Goal: Information Seeking & Learning: Learn about a topic

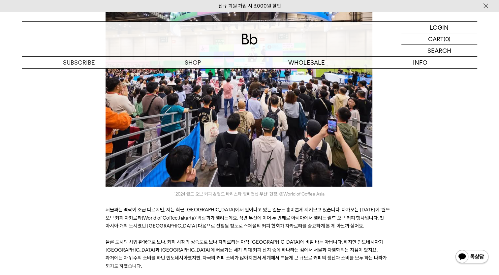
scroll to position [396, 0]
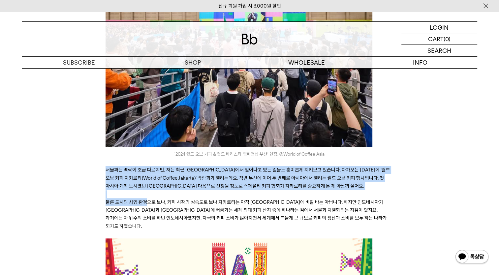
drag, startPoint x: 107, startPoint y: 151, endPoint x: 149, endPoint y: 187, distance: 55.2
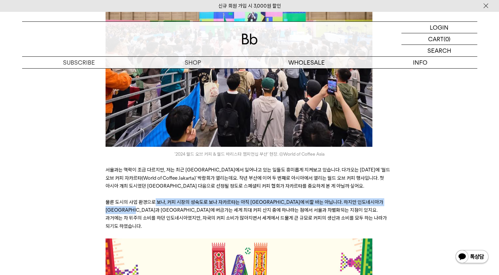
drag, startPoint x: 149, startPoint y: 187, endPoint x: 154, endPoint y: 188, distance: 4.7
click at [154, 198] on p "물론 도시의 사업 환경으로 보나, 커피 시장의 성숙도로 보나 자카르타는 아직 [GEOGRAPHIC_DATA]에 비할 바는 아닙니다. 하지만 인…" at bounding box center [250, 214] width 288 height 32
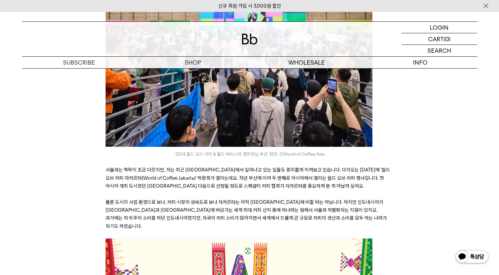
drag, startPoint x: 154, startPoint y: 188, endPoint x: 129, endPoint y: 178, distance: 26.8
click at [128, 190] on p at bounding box center [250, 194] width 288 height 8
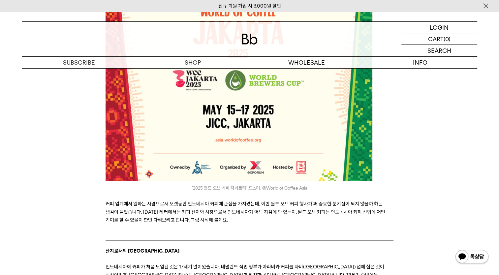
scroll to position [792, 0]
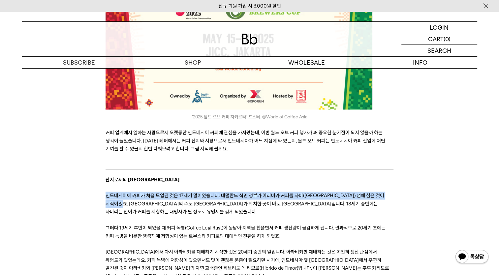
drag, startPoint x: 108, startPoint y: 169, endPoint x: 116, endPoint y: 176, distance: 10.8
click at [116, 193] on span "인도네시아에 커피가 처음 도입된 것은 17세기 말이었습니다. 네덜란드 식민 정부가 아라비카 커피를 자바([GEOGRAPHIC_DATA]) 섬에…" at bounding box center [245, 204] width 279 height 22
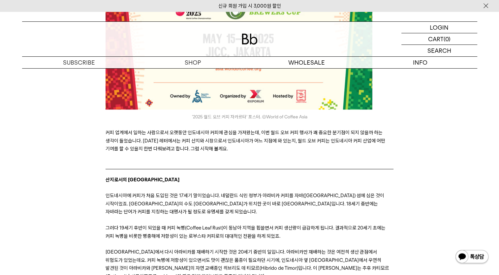
drag, startPoint x: 116, startPoint y: 176, endPoint x: 122, endPoint y: 190, distance: 16.0
click at [122, 225] on span "그러다 19세기 후반이 되었을 때 커피 녹병(Coffee Leaf Rust)이 동남아 지역을 휩쓸면서 커피 생산량이 급감하게 됩니다. 결과적으…" at bounding box center [246, 232] width 280 height 14
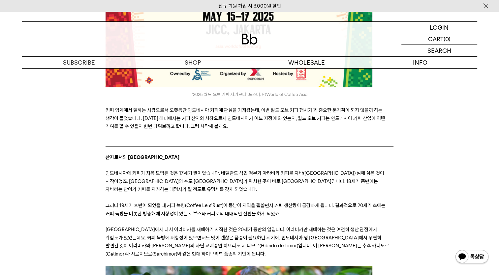
scroll to position [858, 0]
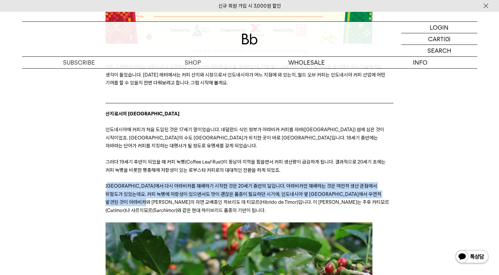
drag, startPoint x: 110, startPoint y: 149, endPoint x: 157, endPoint y: 169, distance: 51.5
click at [157, 182] on p "[GEOGRAPHIC_DATA]에서 다시 아라비카를 재배하기 시작한 것은 20세기 중반의 일입니다. 아라비카만 재배하는 것은 여전히 생산 관점…" at bounding box center [250, 198] width 288 height 32
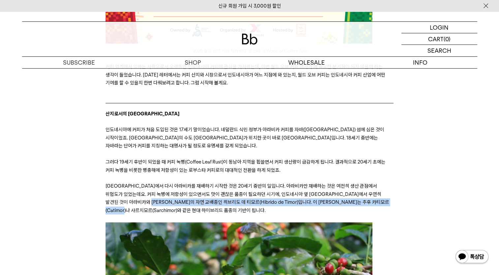
drag, startPoint x: 157, startPoint y: 169, endPoint x: 162, endPoint y: 170, distance: 5.0
click at [162, 182] on p "[GEOGRAPHIC_DATA]에서 다시 아라비카를 재배하기 시작한 것은 20세기 중반의 일입니다. 아라비카만 재배하는 것은 여전히 생산 관점…" at bounding box center [250, 198] width 288 height 32
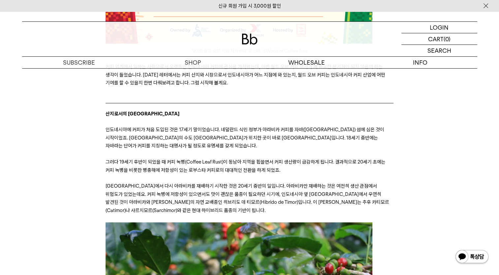
drag, startPoint x: 162, startPoint y: 170, endPoint x: 212, endPoint y: 179, distance: 50.7
click at [212, 214] on p at bounding box center [250, 218] width 288 height 8
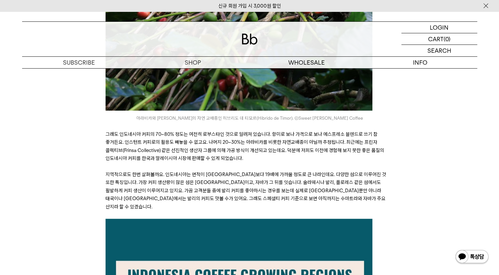
scroll to position [1221, 0]
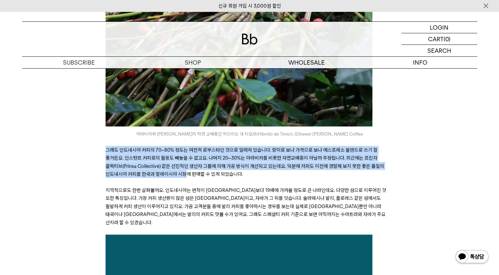
drag, startPoint x: 106, startPoint y: 111, endPoint x: 152, endPoint y: 139, distance: 54.2
click at [152, 146] on p "그래도 인도네시아 커피의 70~80% 정도는 여전히 로부스타인 것으로 알려져 있습니다. 향미로 보나 가격으로 보나 에스프레소 블렌드로 쓰기 참…" at bounding box center [250, 162] width 288 height 32
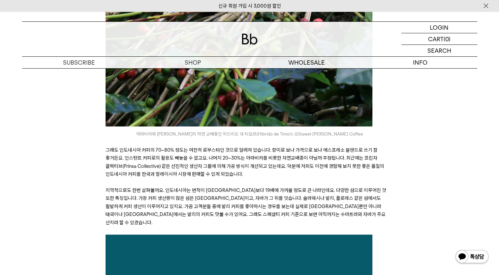
click at [227, 178] on p at bounding box center [250, 182] width 288 height 8
click at [201, 147] on span "그래도 인도네시아 커피의 70~80% 정도는 여전히 로부스타인 것으로 알려져 있습니다. 향미로 보나 가격으로 보나 에스프레소 블렌드로 쓰기 참…" at bounding box center [245, 162] width 279 height 30
click at [215, 178] on p at bounding box center [250, 182] width 288 height 8
click at [187, 186] on p "지역적으로도 한번 살펴볼까요. 인도네시아는 면적이 [GEOGRAPHIC_DATA]보다 19배에 가까울 정도로 큰 나라인데요. 다양한 섬으로 이…" at bounding box center [250, 206] width 288 height 40
click at [281, 186] on p "지역적으로도 한번 살펴볼까요. 인도네시아는 면적이 [GEOGRAPHIC_DATA]보다 19배에 가까울 정도로 큰 나라인데요. 다양한 섬으로 이…" at bounding box center [250, 206] width 288 height 40
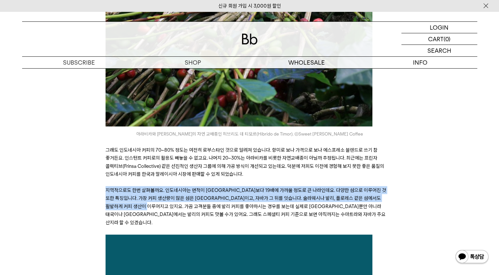
drag, startPoint x: 105, startPoint y: 154, endPoint x: 155, endPoint y: 171, distance: 53.4
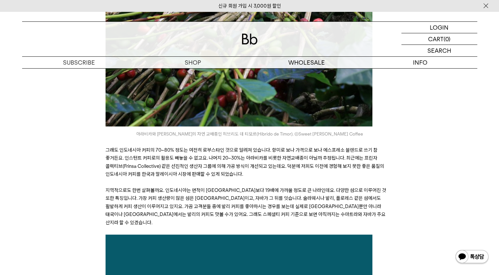
drag, startPoint x: 155, startPoint y: 171, endPoint x: 169, endPoint y: 174, distance: 13.8
click at [168, 187] on span "지역적으로도 한번 살펴볼까요. 인도네시아는 면적이 [GEOGRAPHIC_DATA]보다 19배에 가까울 정도로 큰 나라인데요. 다양한 섬으로 이…" at bounding box center [246, 206] width 281 height 38
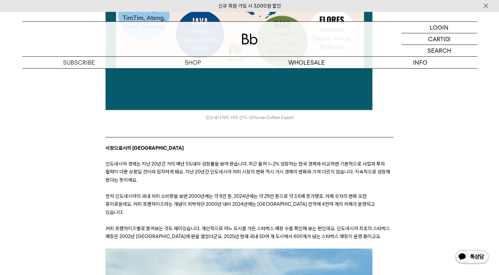
scroll to position [1584, 0]
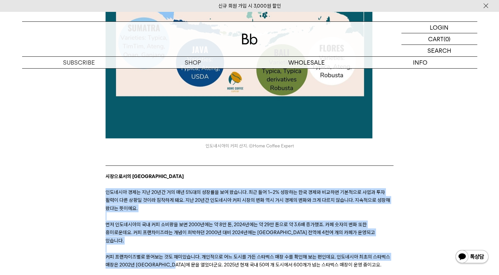
drag, startPoint x: 104, startPoint y: 143, endPoint x: 186, endPoint y: 211, distance: 106.6
click at [186, 211] on div "﻿ 안녕하세요, 데릭입니다. 지난 몇 년간 많은 해외 커피 브랜드가 [GEOGRAPHIC_DATA]에 카페를 열었습니다. 커피 업계 소식을 부…" at bounding box center [249, 26] width 295 height 2873
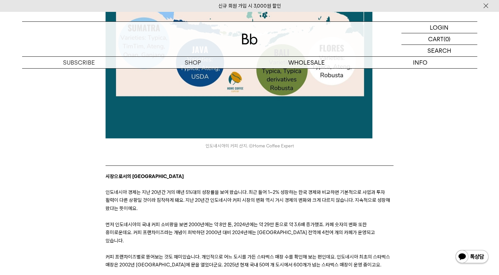
drag, startPoint x: 186, startPoint y: 211, endPoint x: 228, endPoint y: 215, distance: 42.0
click at [228, 269] on p at bounding box center [250, 273] width 288 height 8
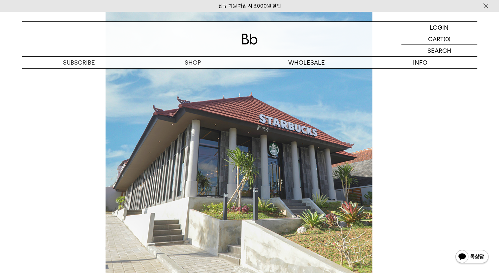
scroll to position [1914, 0]
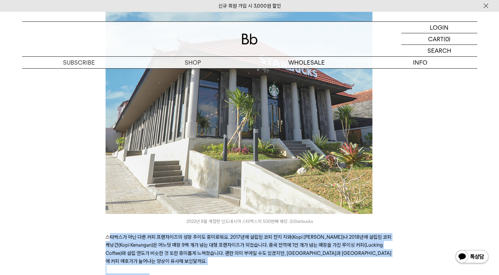
drag, startPoint x: 115, startPoint y: 182, endPoint x: 150, endPoint y: 224, distance: 55.3
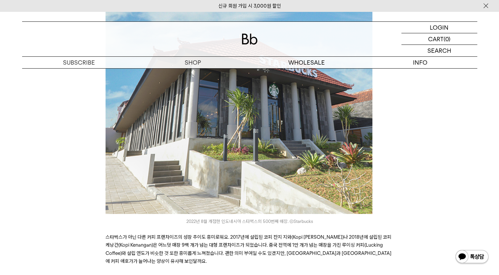
drag, startPoint x: 150, startPoint y: 224, endPoint x: 155, endPoint y: 226, distance: 5.1
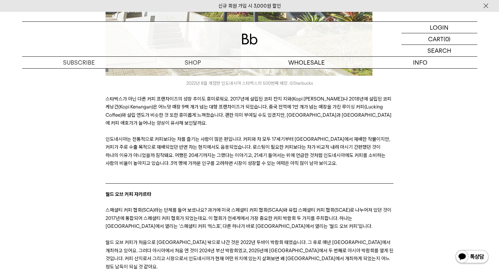
scroll to position [2045, 0]
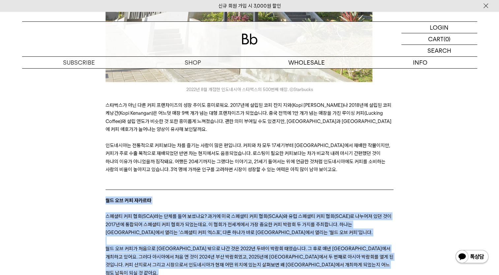
drag, startPoint x: 106, startPoint y: 143, endPoint x: 306, endPoint y: 217, distance: 213.3
drag, startPoint x: 306, startPoint y: 217, endPoint x: 333, endPoint y: 201, distance: 31.5
click at [333, 245] on p "월드 오브 커피가 처음으로 [GEOGRAPHIC_DATA] 밖으로 나간 것은 2022년 두바이 박람회 때였습니다. 그 후로 매년 [GEOGRA…" at bounding box center [250, 261] width 288 height 32
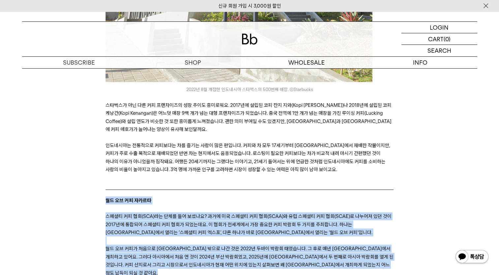
drag, startPoint x: 333, startPoint y: 201, endPoint x: 268, endPoint y: 193, distance: 66.1
click at [268, 245] on p "월드 오브 커피가 처음으로 [GEOGRAPHIC_DATA] 밖으로 나간 것은 2022년 두바이 박람회 때였습니다. 그 후로 매년 [GEOGRA…" at bounding box center [250, 261] width 288 height 32
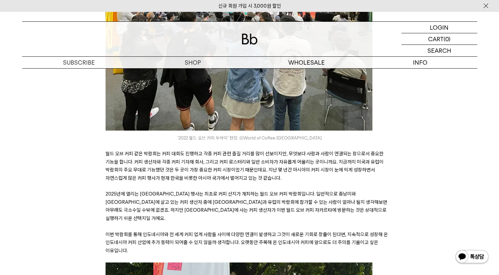
scroll to position [2408, 0]
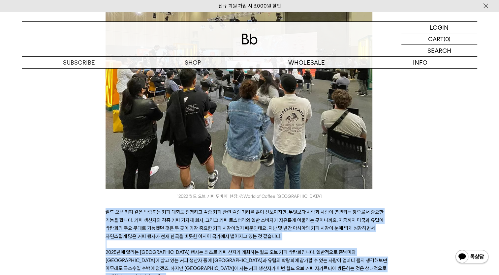
drag, startPoint x: 103, startPoint y: 144, endPoint x: 199, endPoint y: 238, distance: 134.6
drag, startPoint x: 199, startPoint y: 238, endPoint x: 208, endPoint y: 234, distance: 8.9
